Goal: Entertainment & Leisure: Consume media (video, audio)

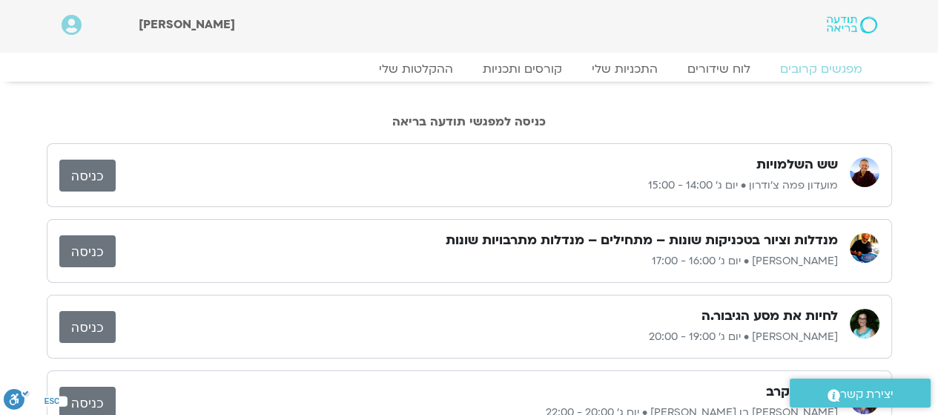
click at [99, 172] on link "כניסה" at bounding box center [87, 175] width 56 height 32
